Goal: Task Accomplishment & Management: Complete application form

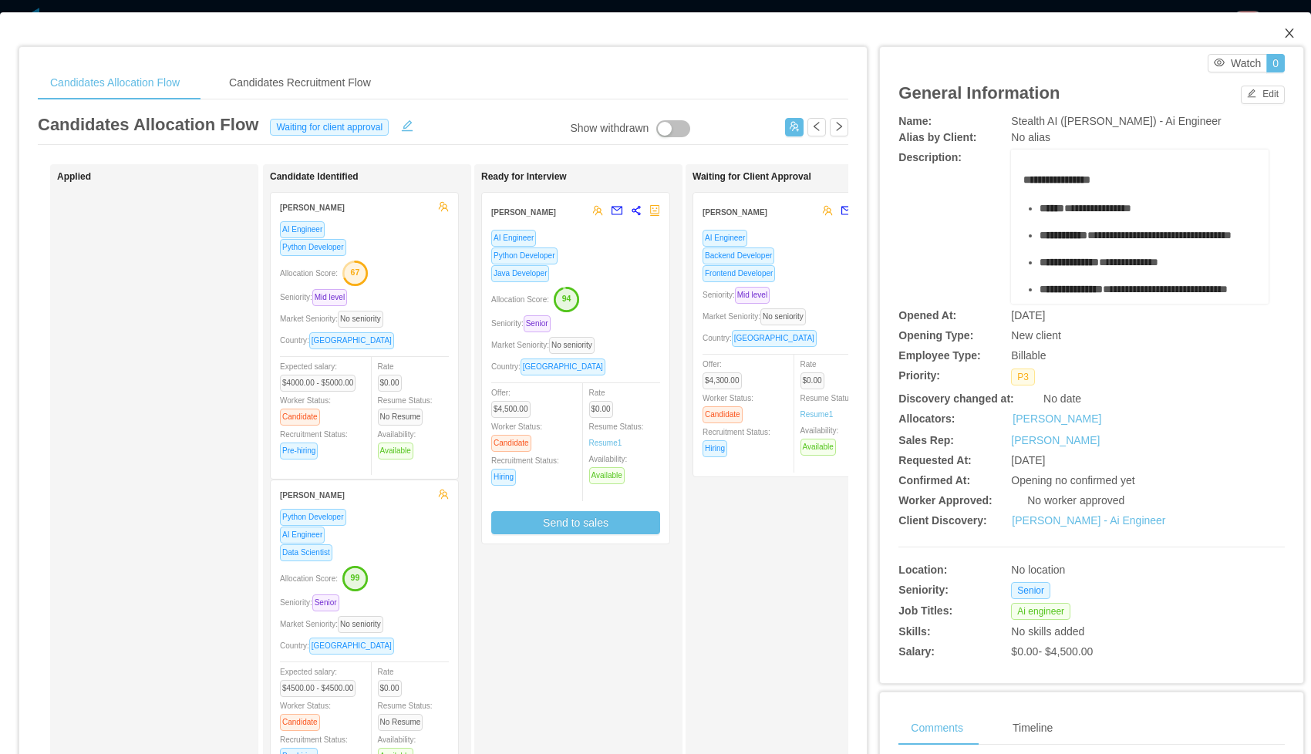
click at [1299, 31] on span "Close" at bounding box center [1289, 33] width 43 height 43
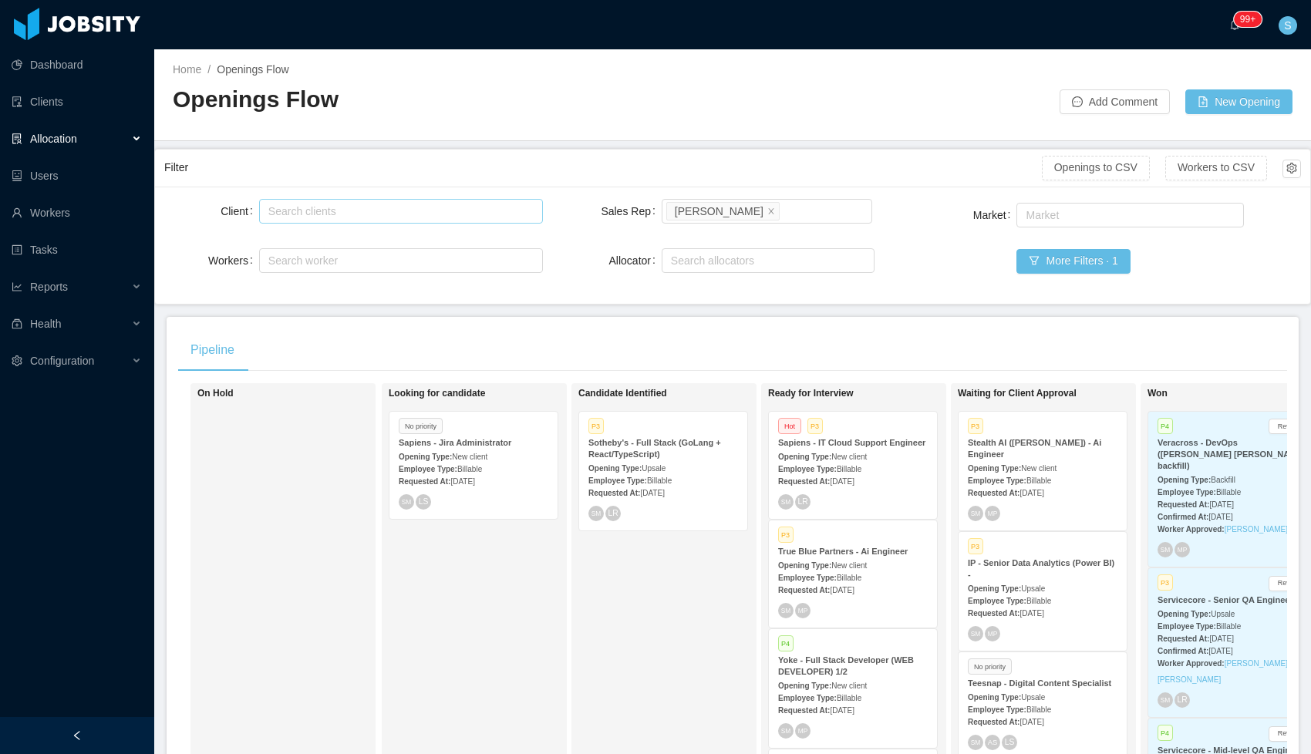
click at [382, 214] on div "Search clients" at bounding box center [397, 211] width 258 height 15
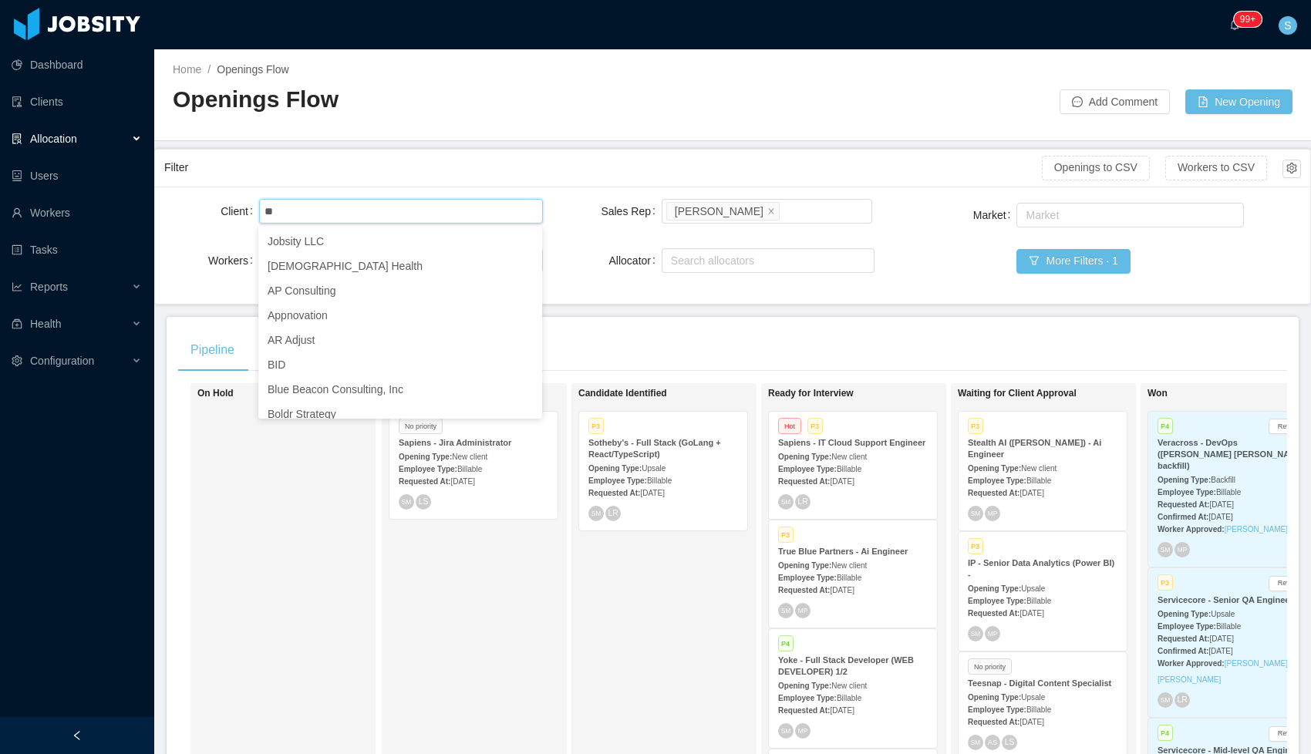
click at [892, 464] on div "Opening Type: New client" at bounding box center [853, 456] width 150 height 16
type input "**"
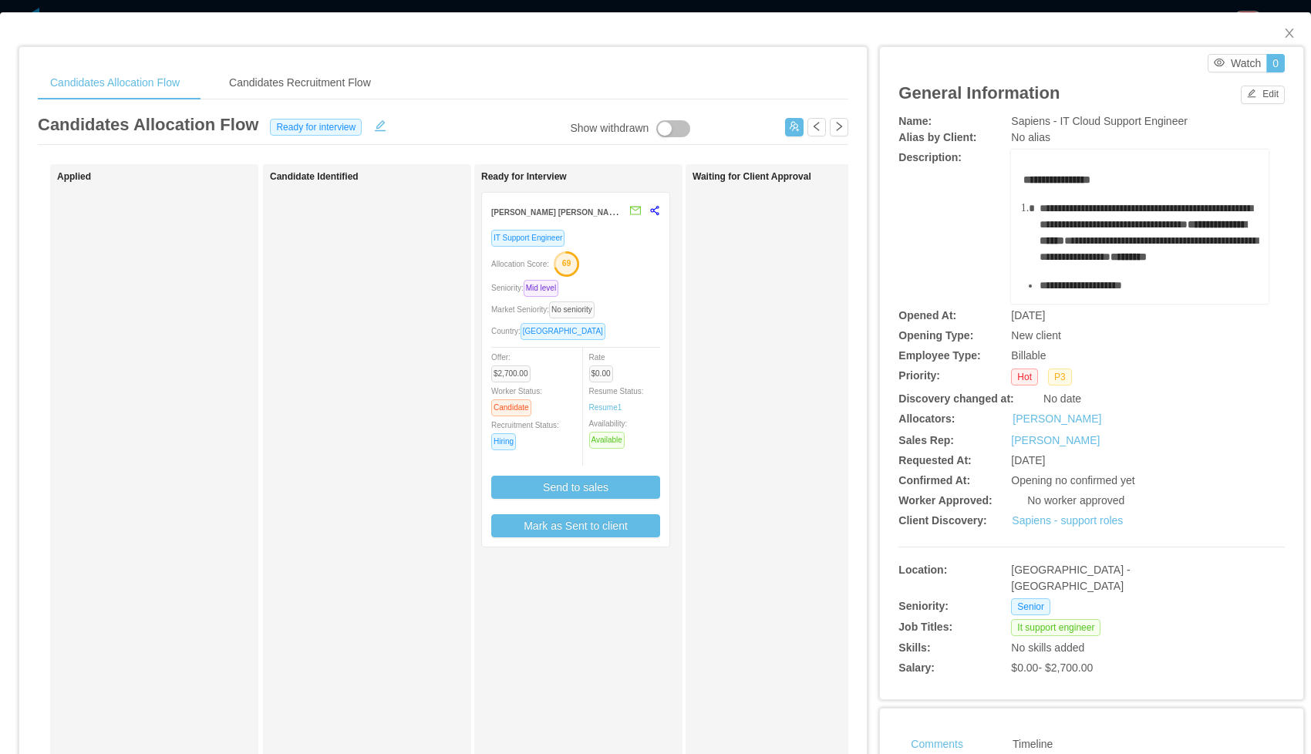
click at [631, 283] on div "Seniority: Mid level" at bounding box center [575, 288] width 169 height 18
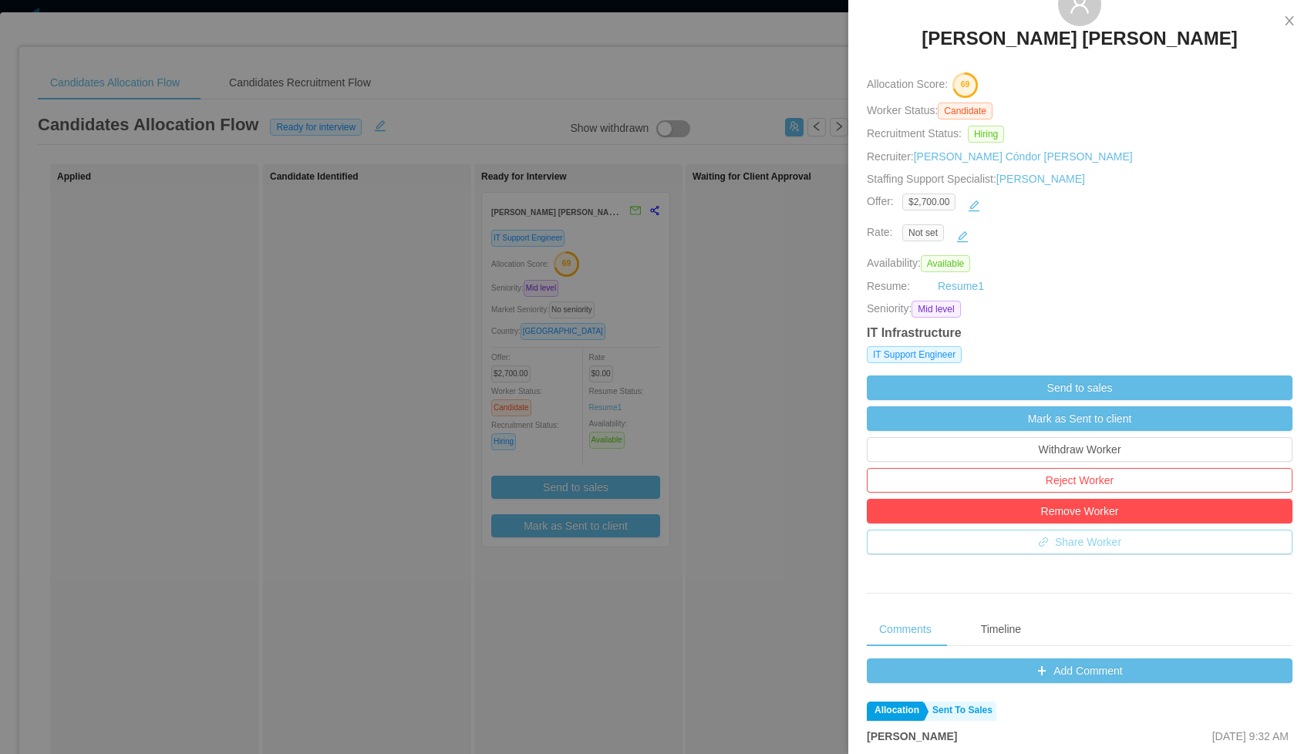
scroll to position [187, 0]
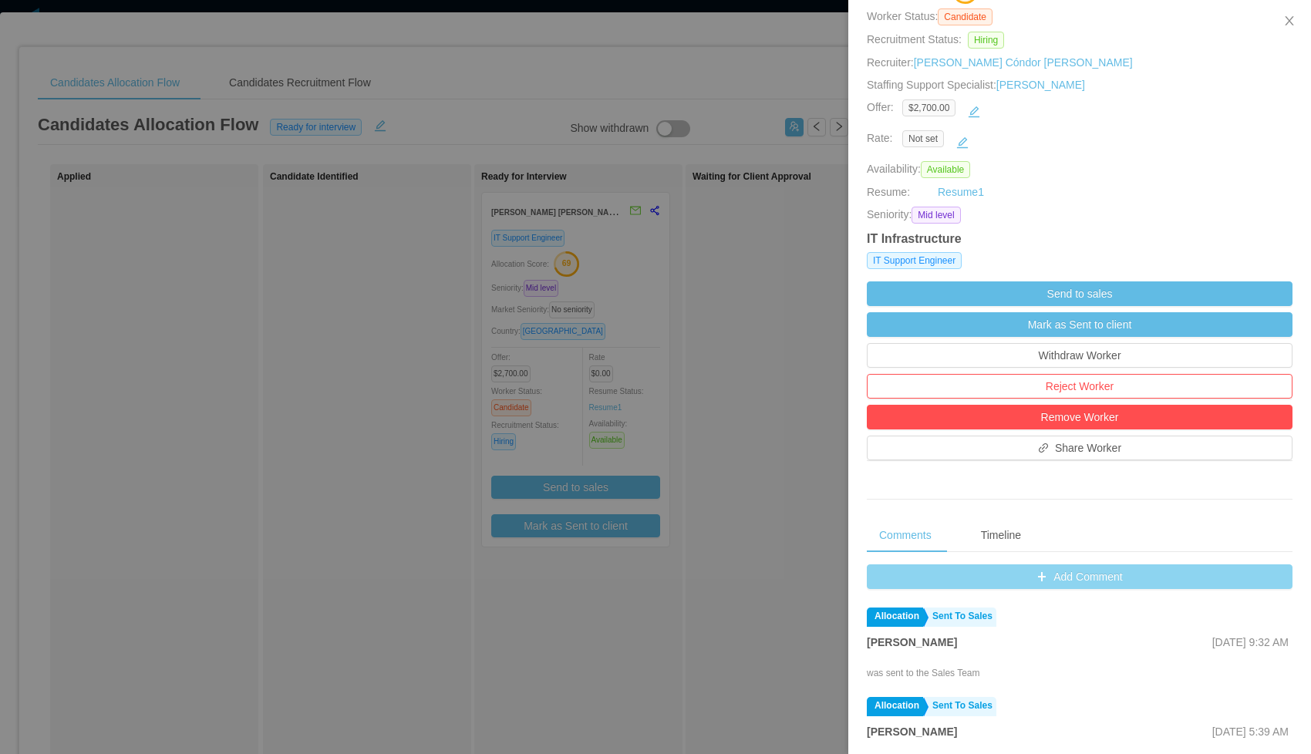
click at [1091, 578] on button "Add Comment" at bounding box center [1080, 577] width 426 height 25
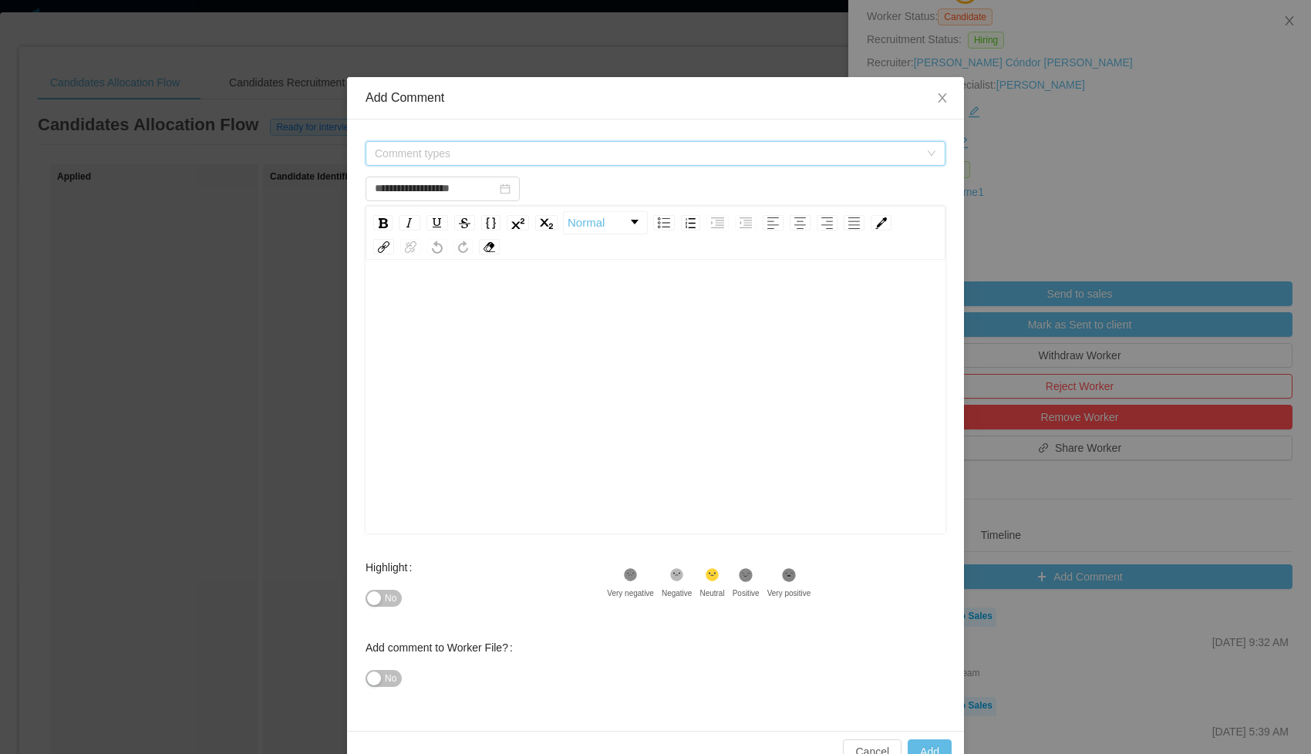
click at [470, 157] on span "Comment types" at bounding box center [647, 153] width 544 height 15
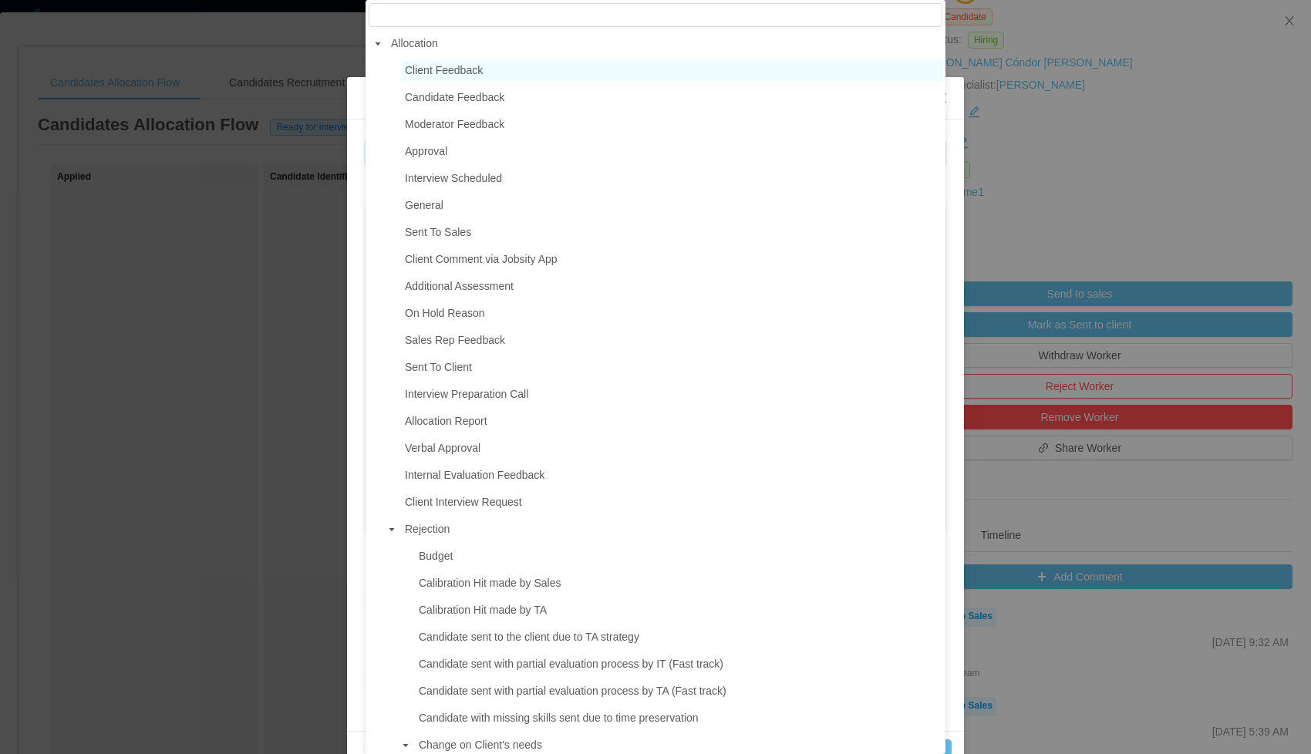
click at [459, 71] on span "Client Feedback" at bounding box center [444, 70] width 78 height 12
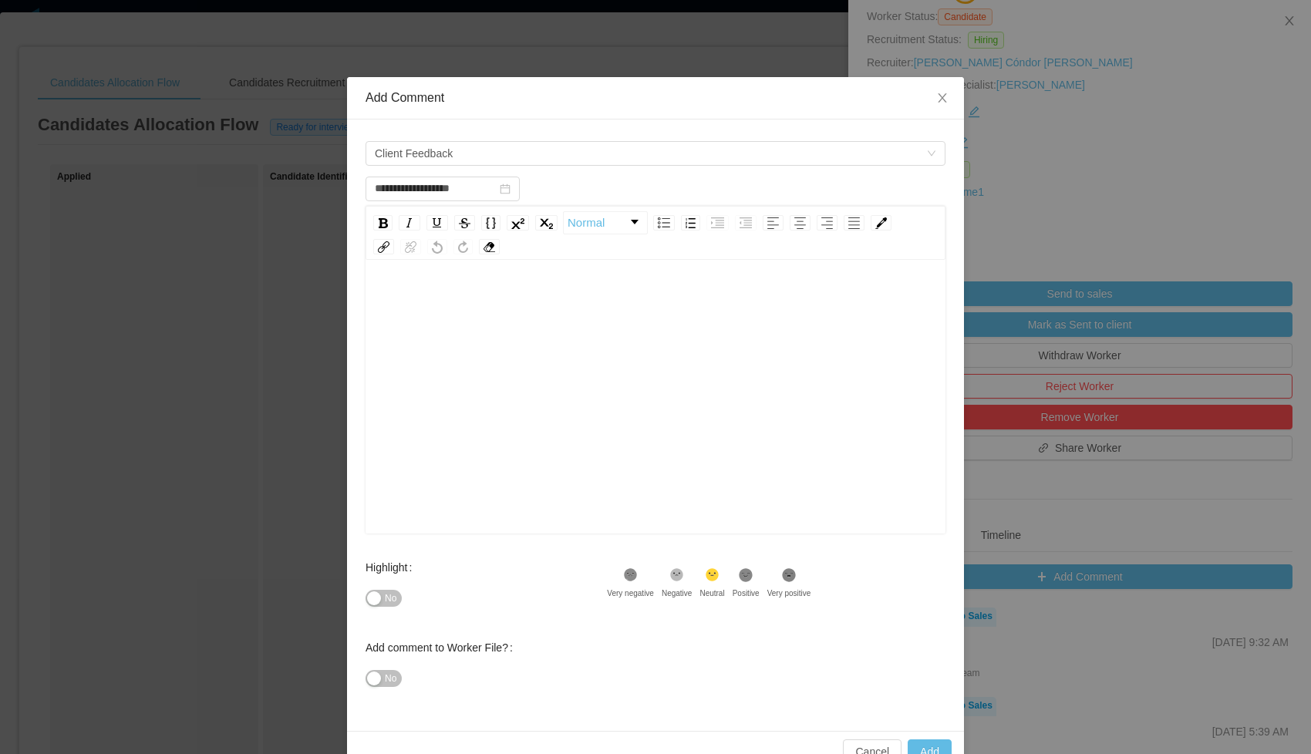
click at [458, 299] on div "rdw-editor" at bounding box center [656, 301] width 556 height 31
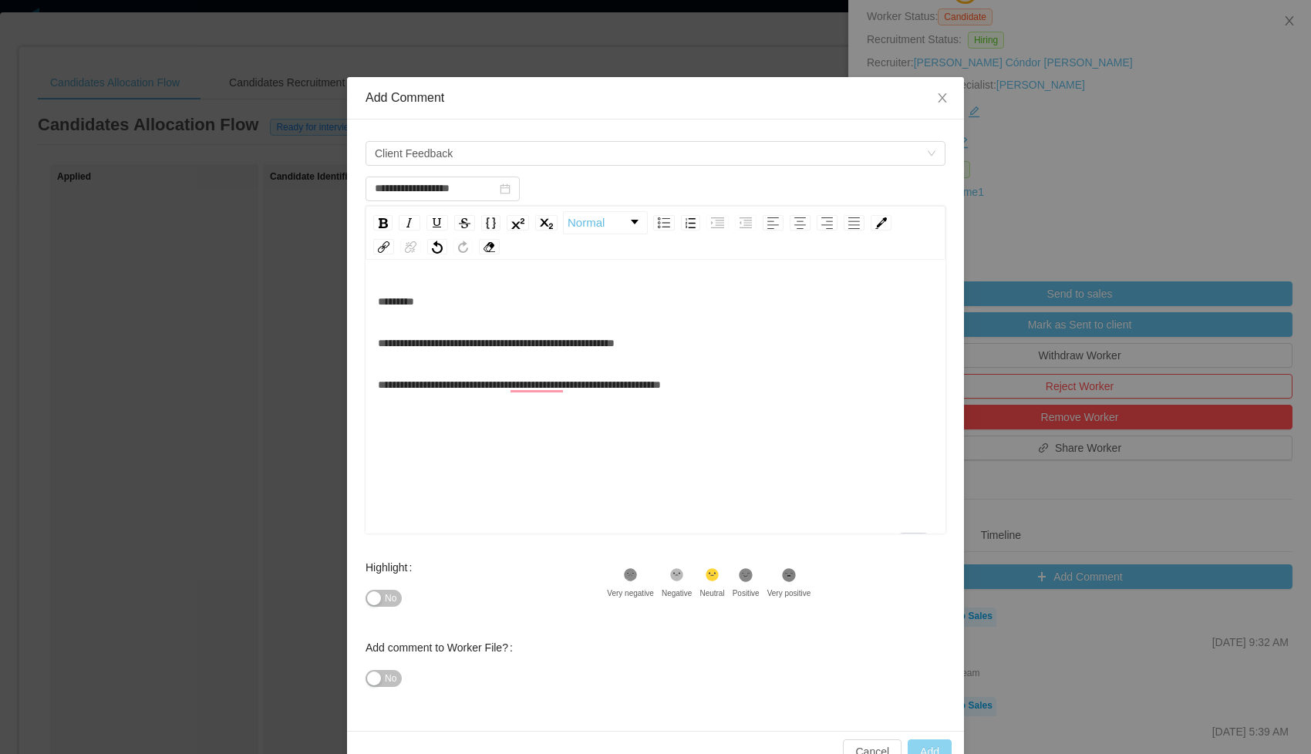
click at [925, 751] on button "Add" at bounding box center [930, 752] width 44 height 25
type input "**********"
